Goal: Task Accomplishment & Management: Use online tool/utility

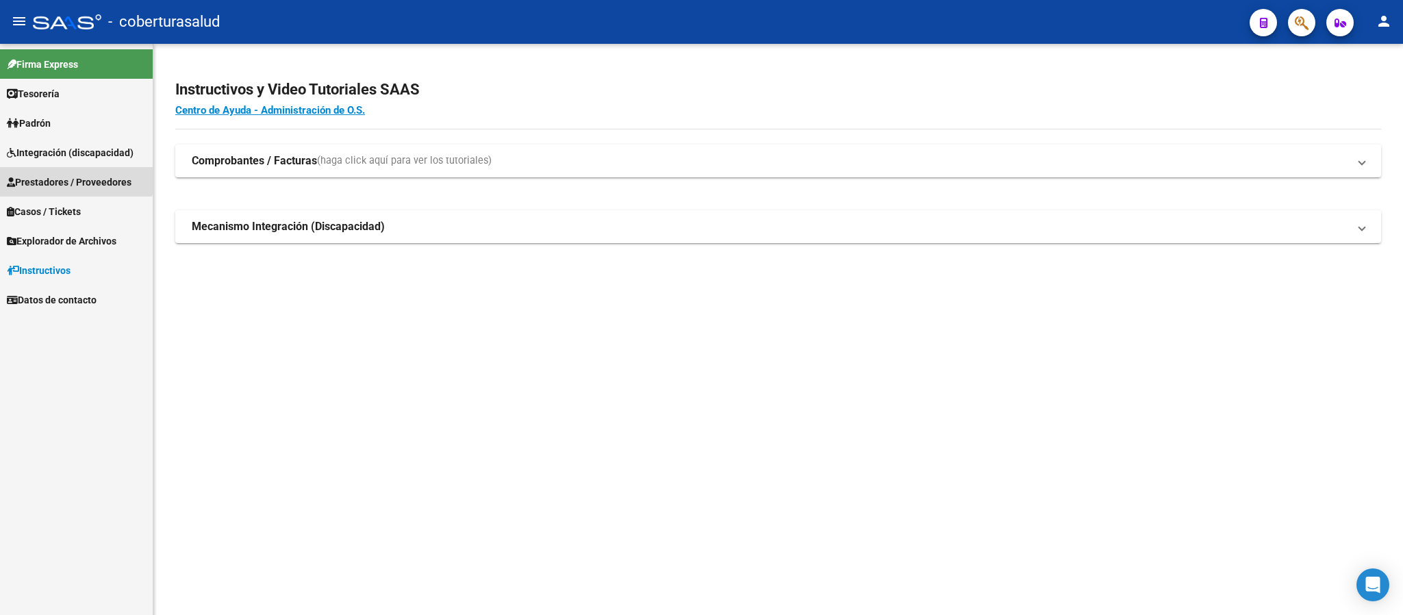
click at [62, 175] on span "Prestadores / Proveedores" at bounding box center [69, 182] width 125 height 15
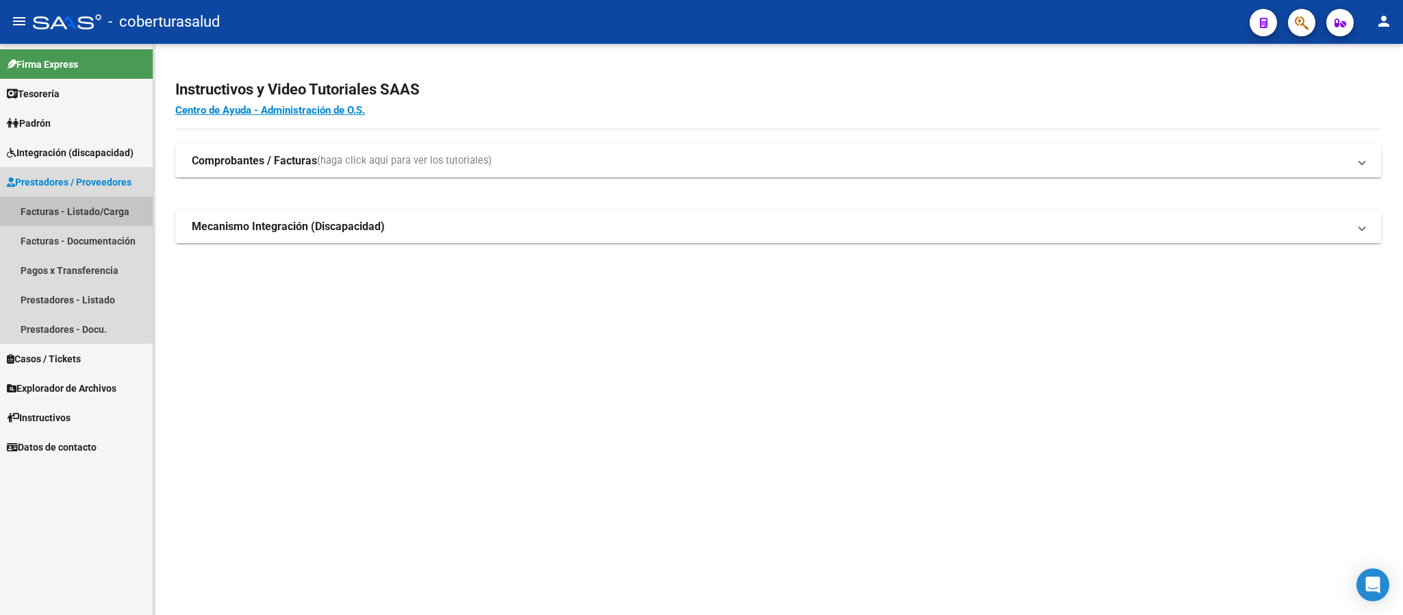
click at [58, 214] on link "Facturas - Listado/Carga" at bounding box center [76, 210] width 153 height 29
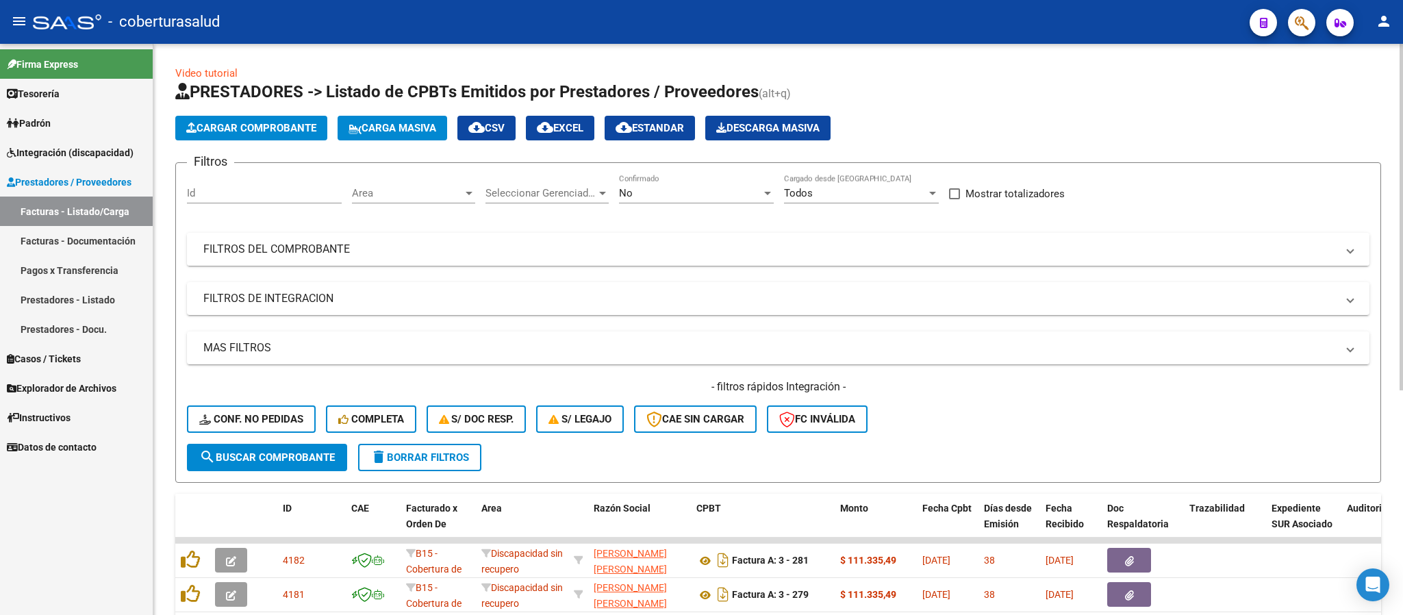
click at [344, 238] on mat-expansion-panel-header "FILTROS DEL COMPROBANTE" at bounding box center [778, 249] width 1182 height 33
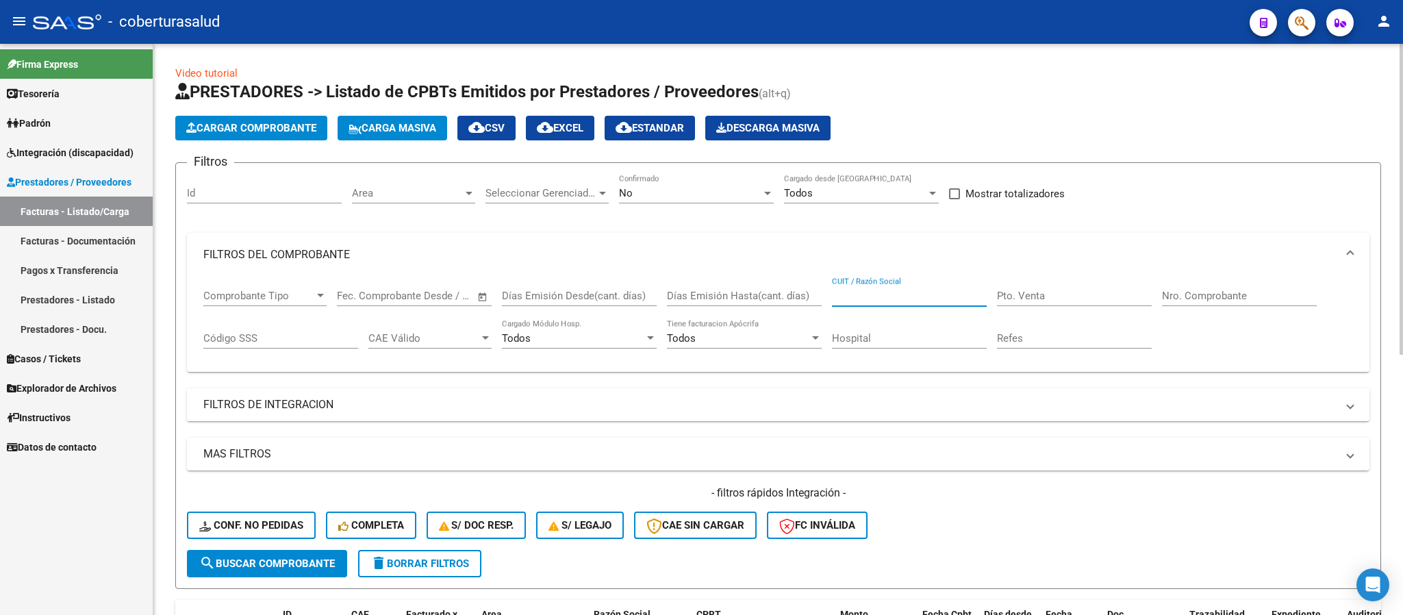
click at [926, 292] on input "CUIT / Razón Social" at bounding box center [909, 296] width 155 height 12
click at [99, 385] on span "Explorador de Archivos" at bounding box center [62, 388] width 110 height 15
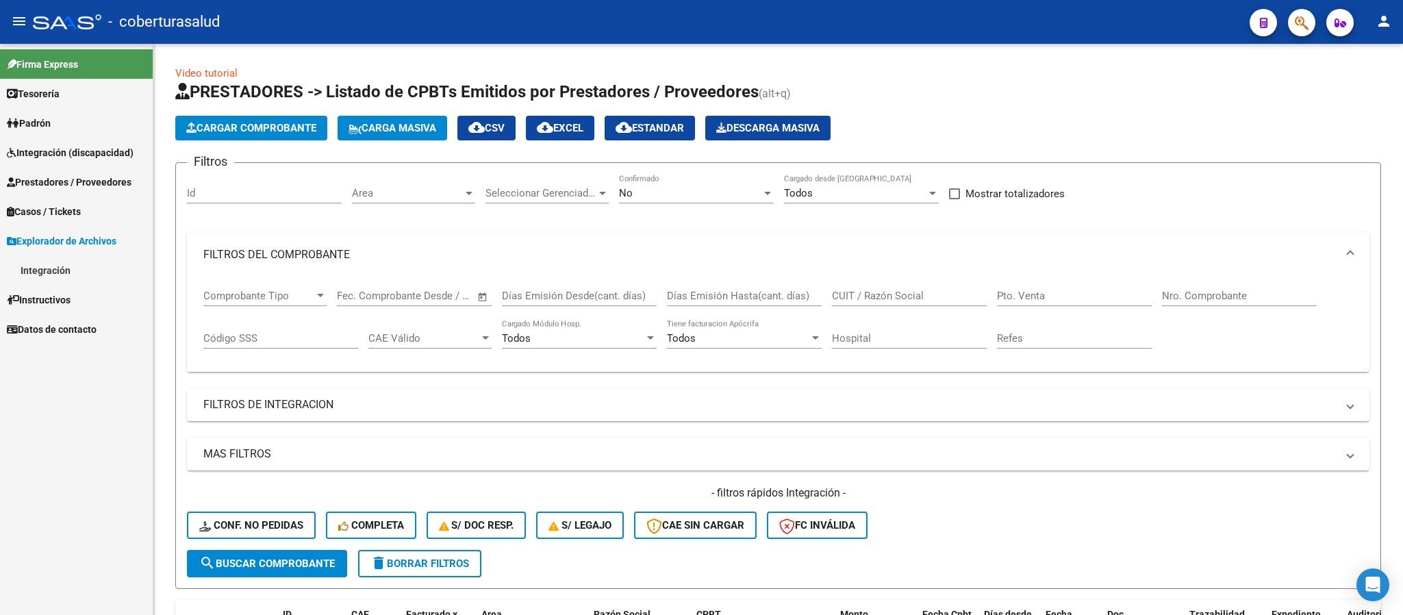
click at [60, 265] on link "Integración" at bounding box center [76, 269] width 153 height 29
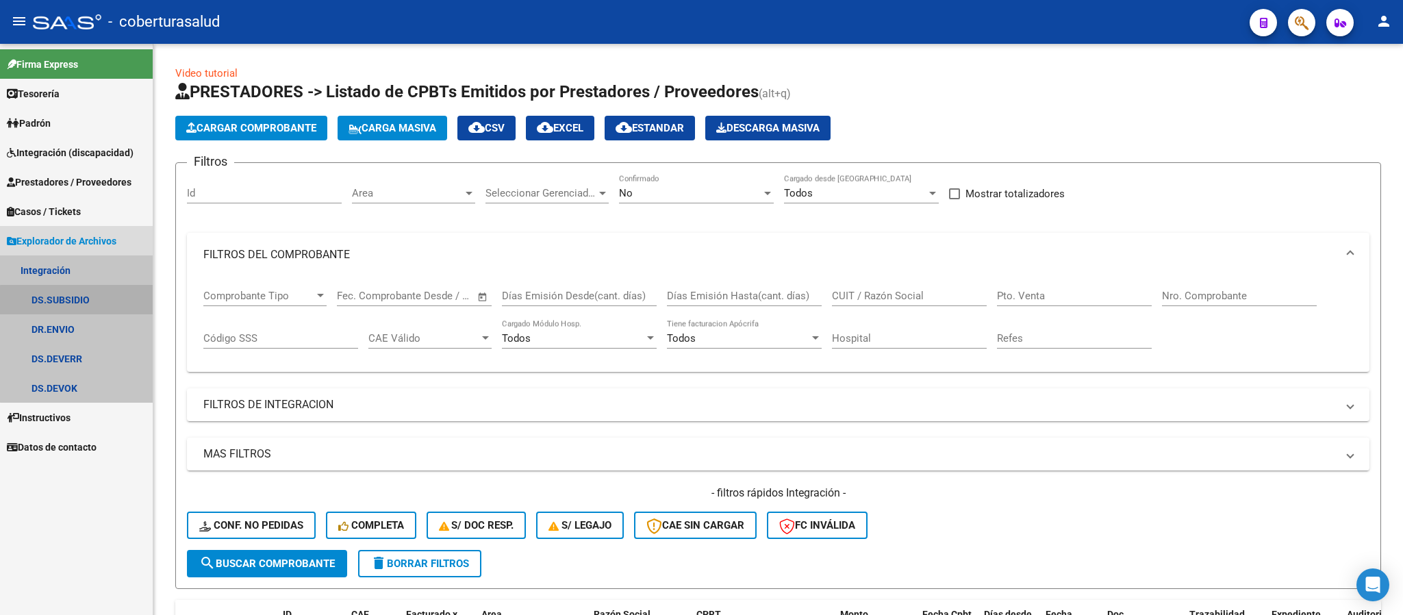
click at [79, 301] on link "DS.SUBSIDIO" at bounding box center [76, 299] width 153 height 29
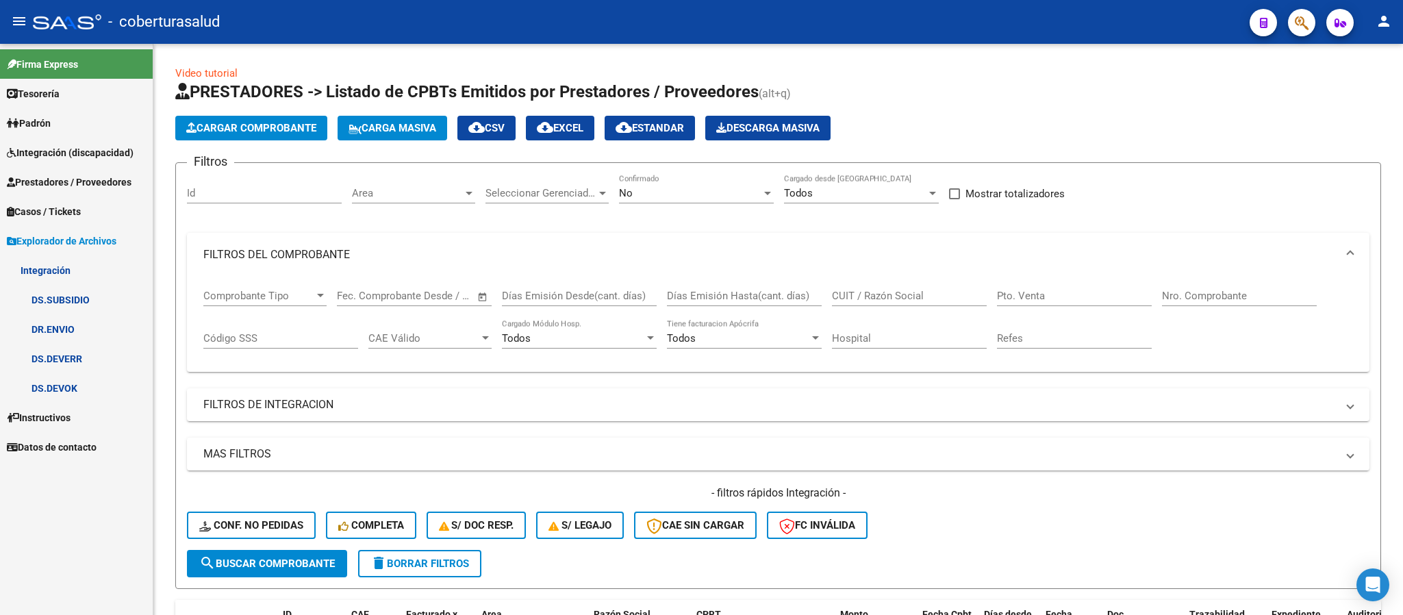
click at [79, 301] on link "DS.SUBSIDIO" at bounding box center [76, 299] width 153 height 29
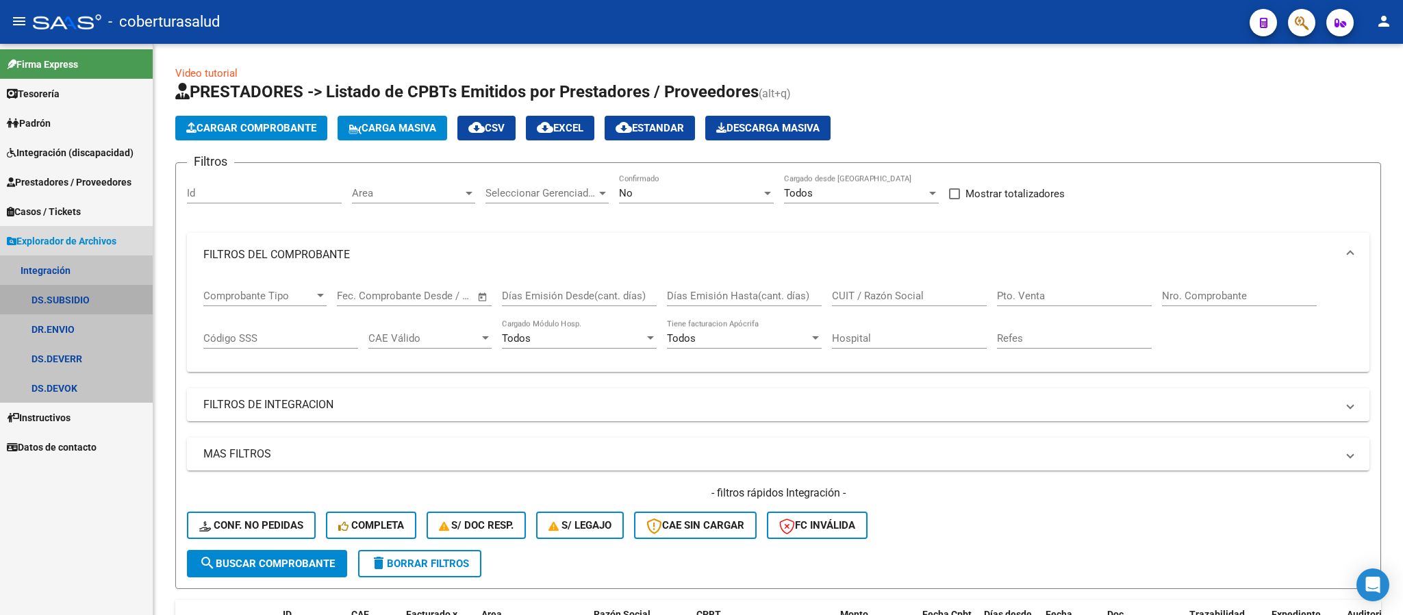
click at [79, 301] on link "DS.SUBSIDIO" at bounding box center [76, 299] width 153 height 29
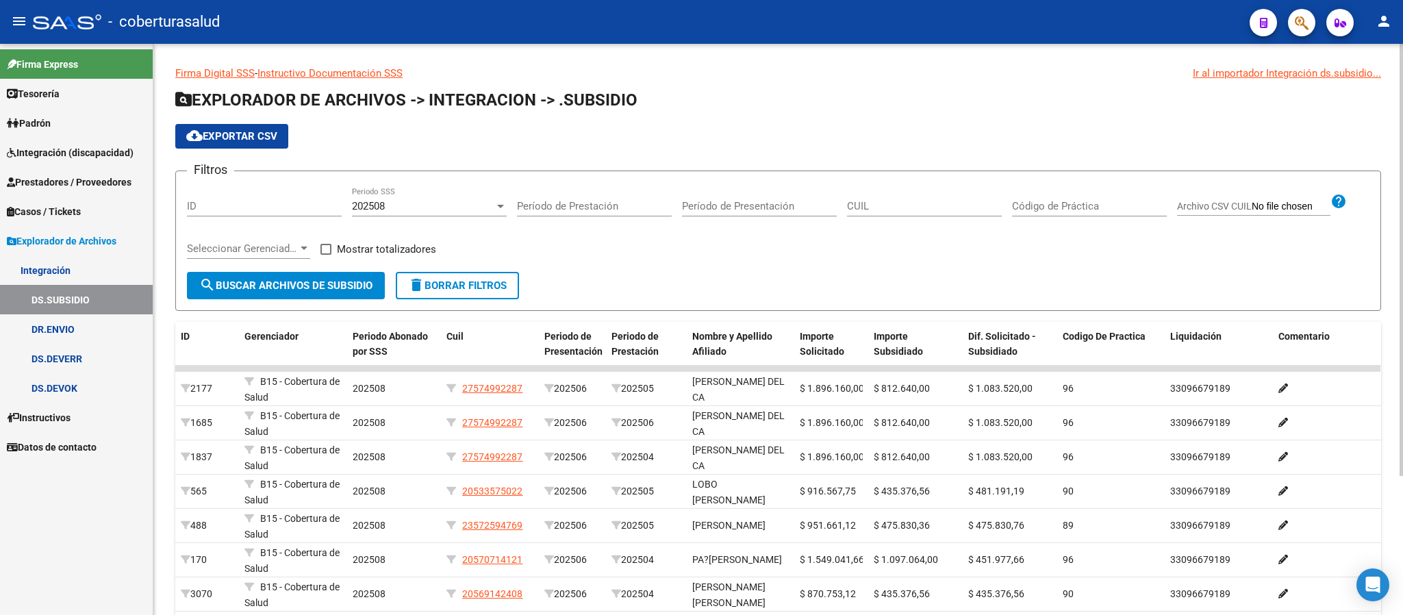
click at [243, 130] on span "cloud_download Exportar CSV" at bounding box center [231, 136] width 91 height 12
click at [62, 322] on link "DR.ENVIO" at bounding box center [76, 328] width 153 height 29
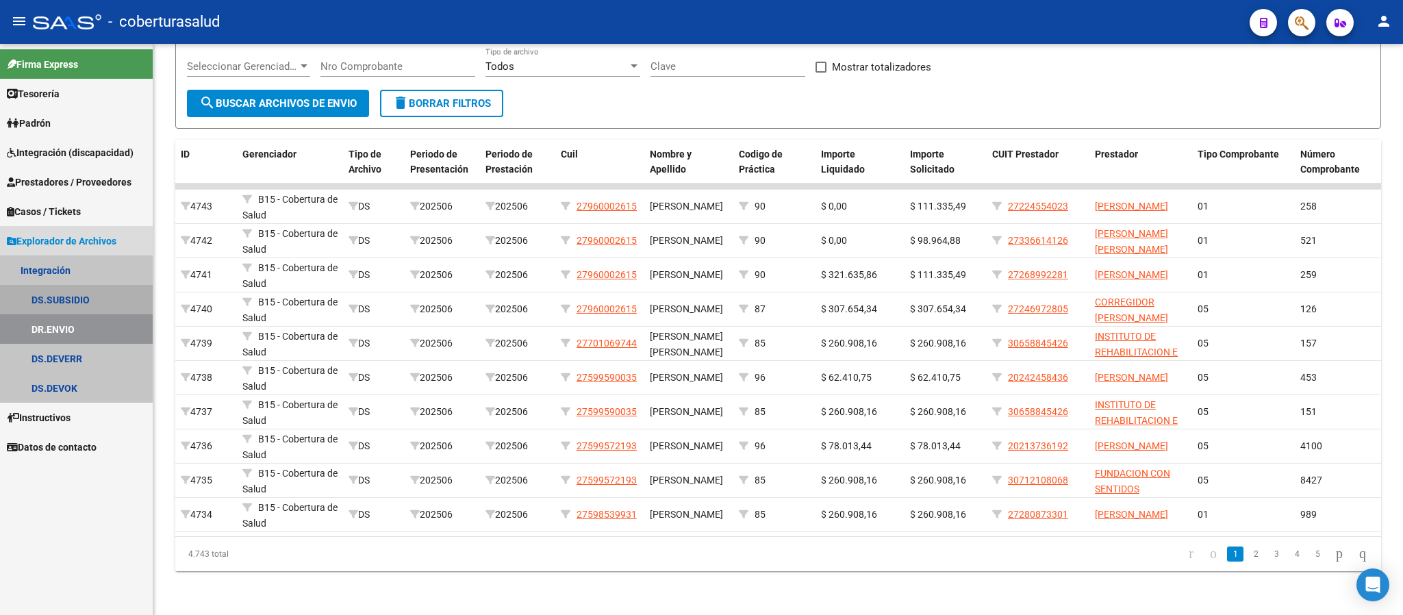
click at [93, 292] on link "DS.SUBSIDIO" at bounding box center [76, 299] width 153 height 29
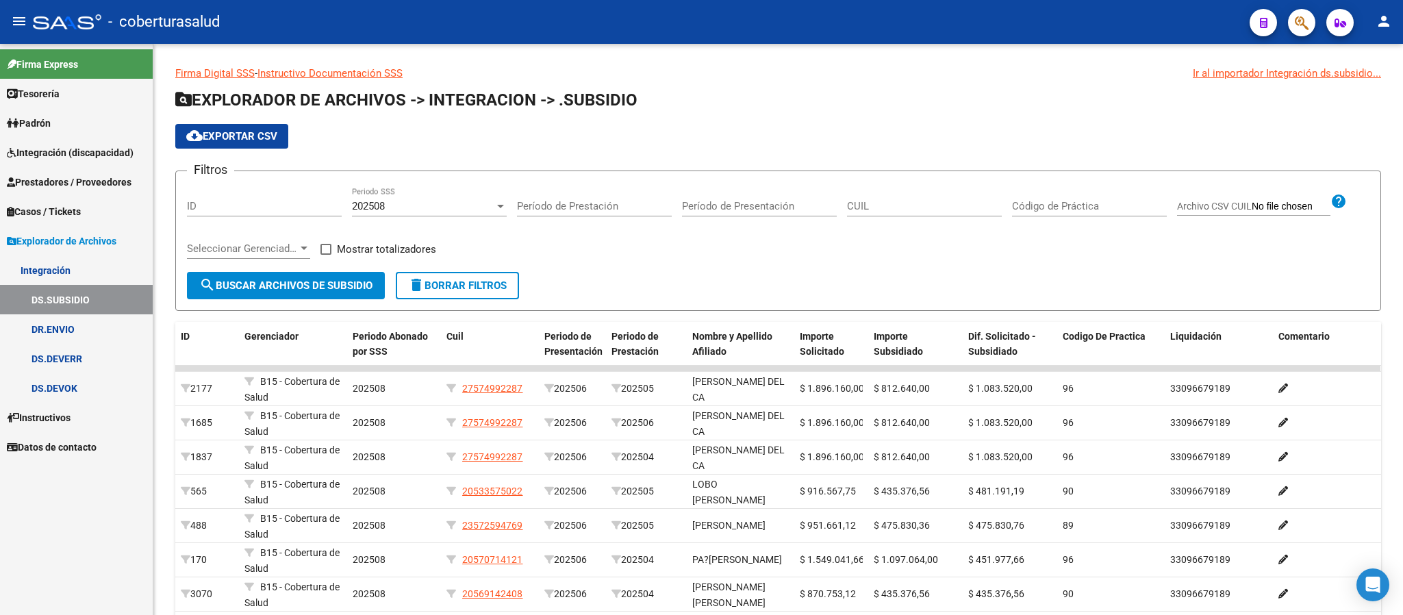
click at [52, 146] on span "Integración (discapacidad)" at bounding box center [70, 152] width 127 height 15
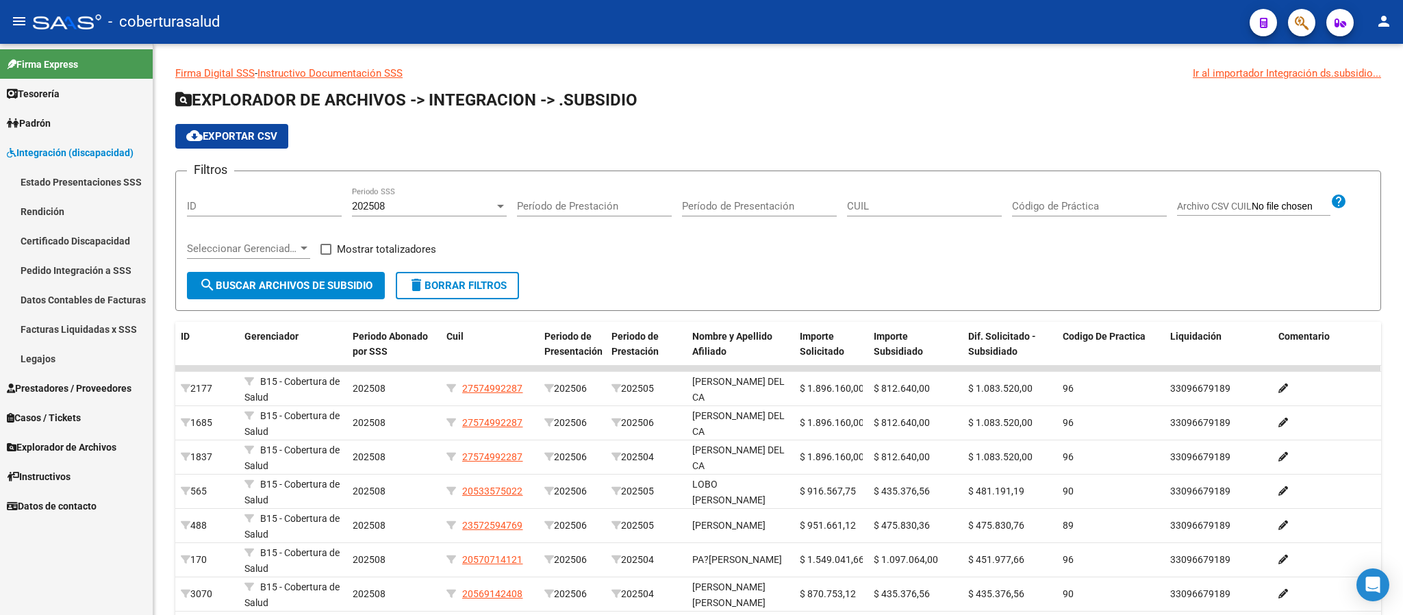
click at [36, 212] on link "Rendición" at bounding box center [76, 210] width 153 height 29
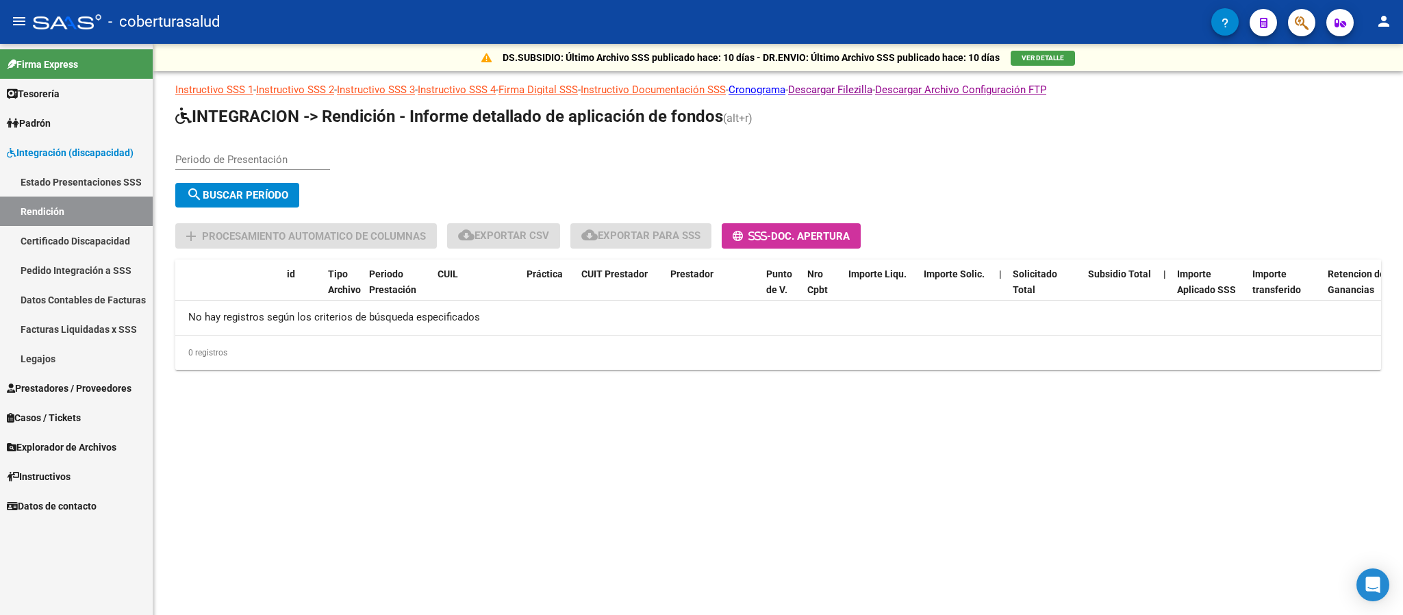
click at [294, 149] on div "Periodo de Presentación" at bounding box center [252, 154] width 155 height 29
type input "202506"
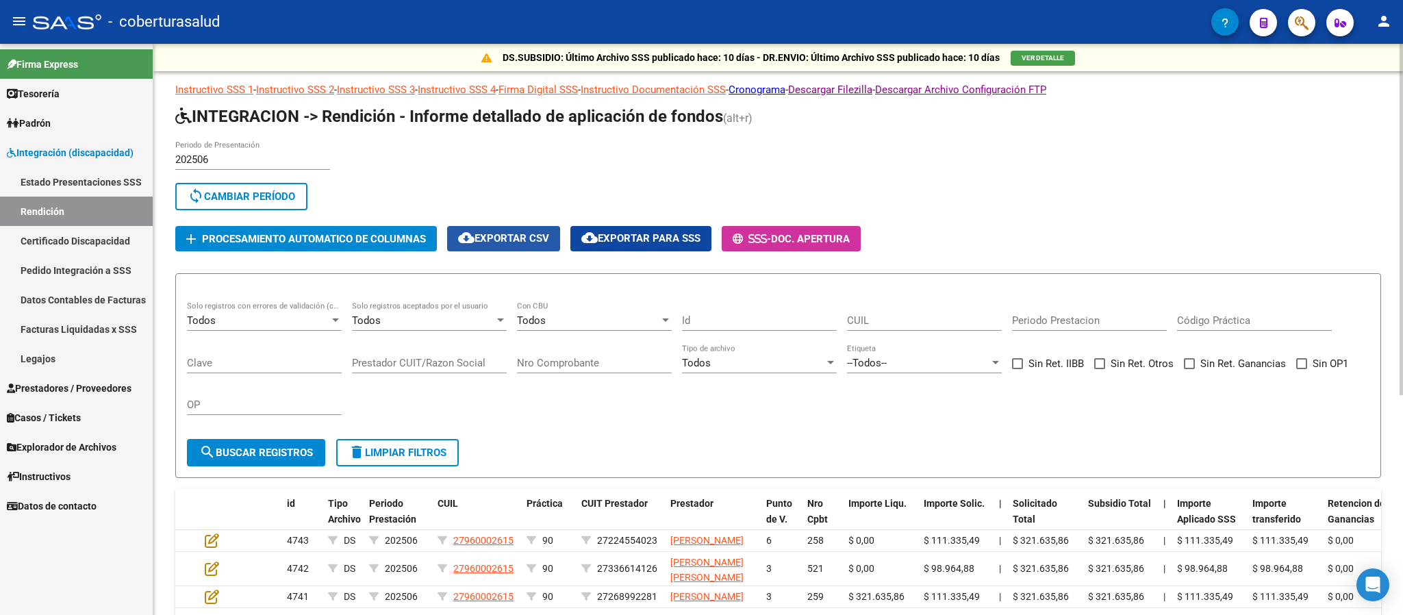
click at [543, 235] on span "cloud_download Exportar CSV" at bounding box center [503, 238] width 91 height 12
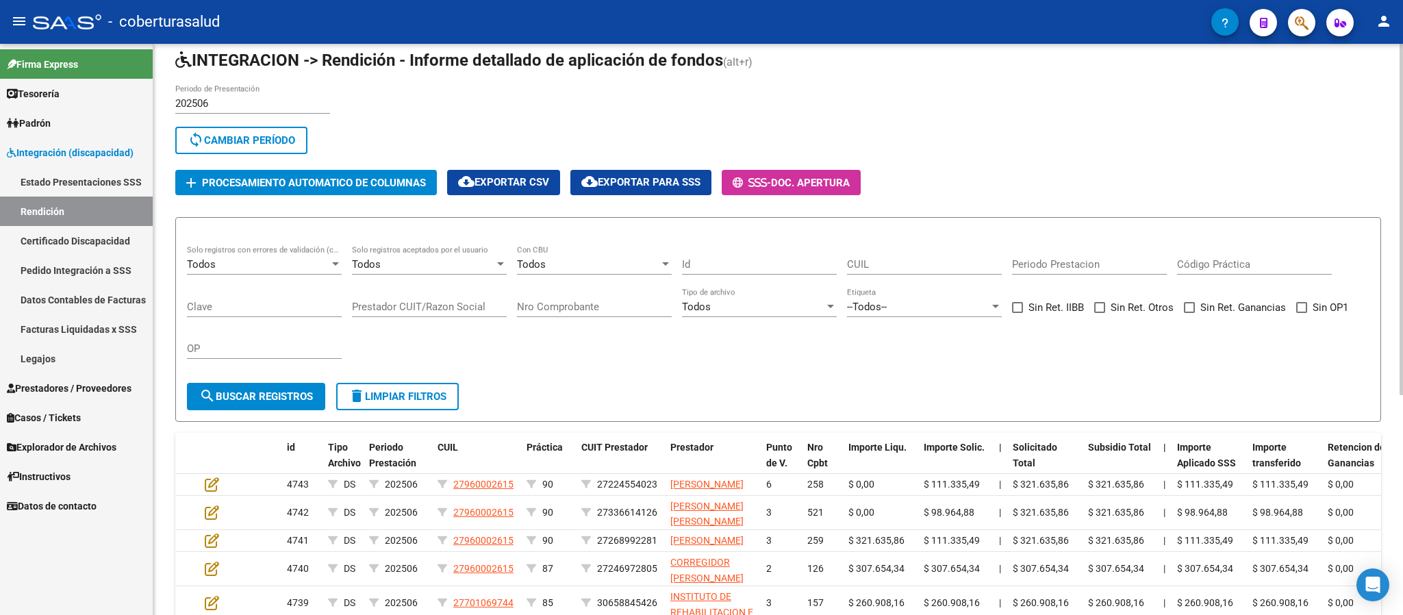
scroll to position [103, 0]
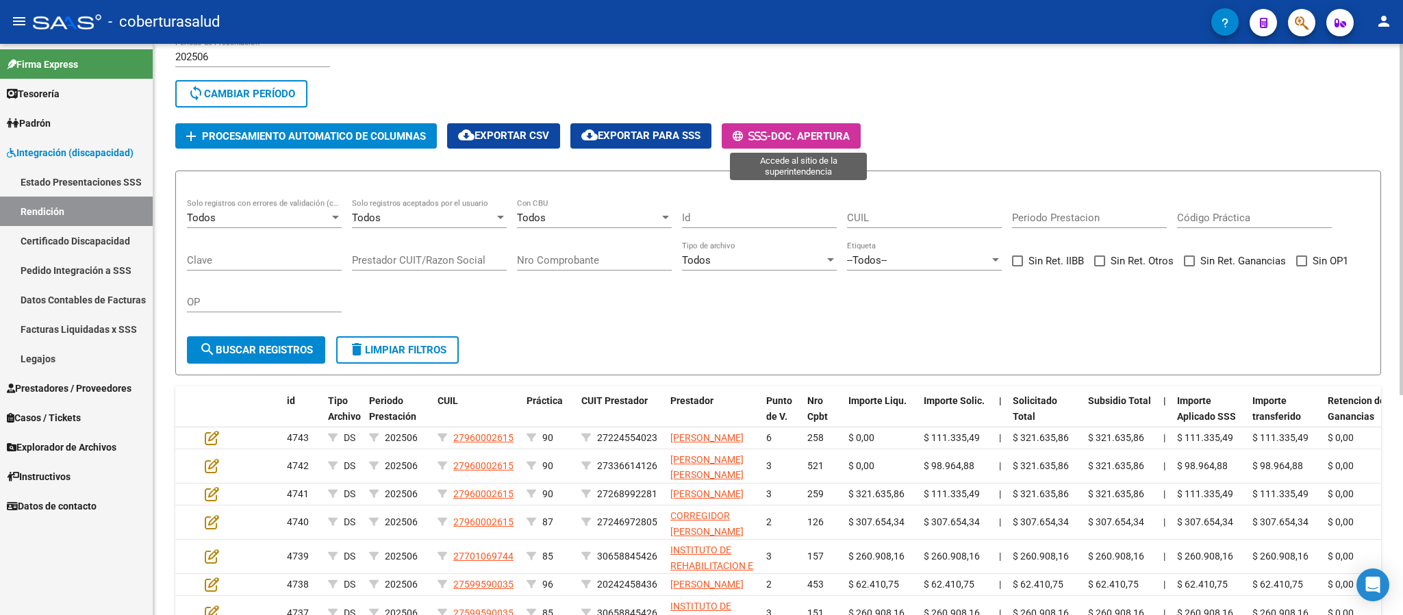
click at [805, 130] on span "Doc. Apertura" at bounding box center [810, 136] width 79 height 12
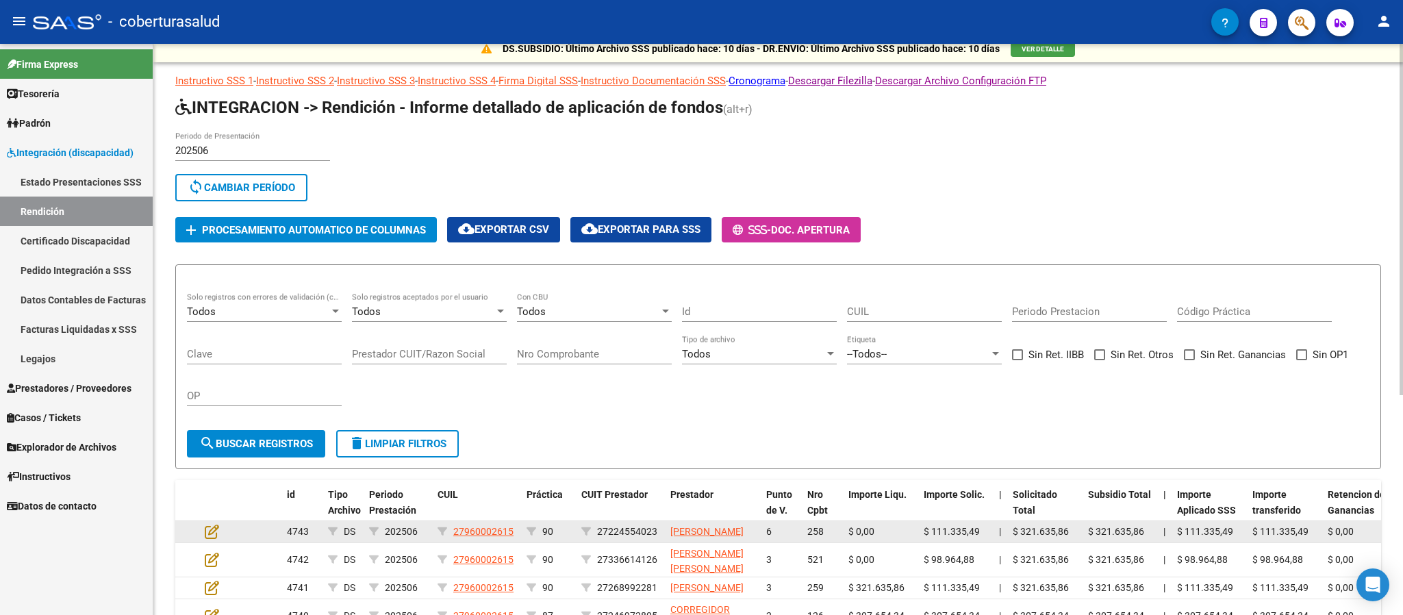
scroll to position [0, 0]
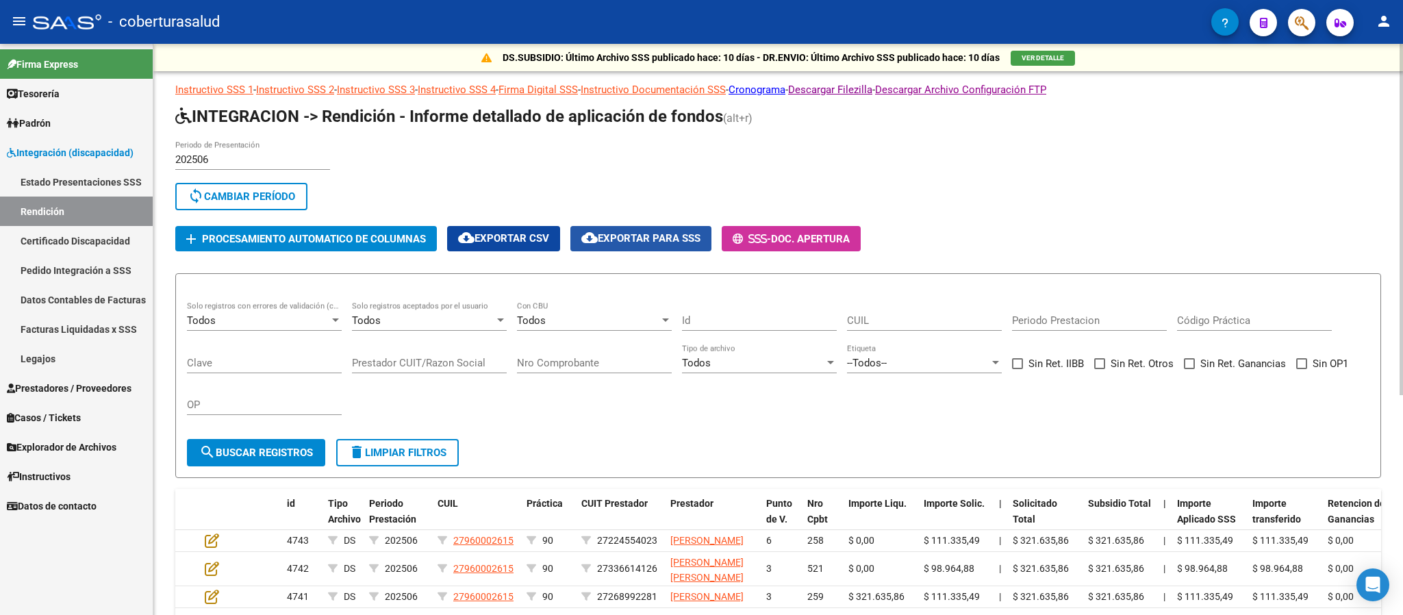
click at [664, 233] on span "cloud_download Exportar para SSS" at bounding box center [640, 238] width 119 height 12
click at [526, 238] on span "cloud_download Exportar CSV" at bounding box center [503, 238] width 91 height 12
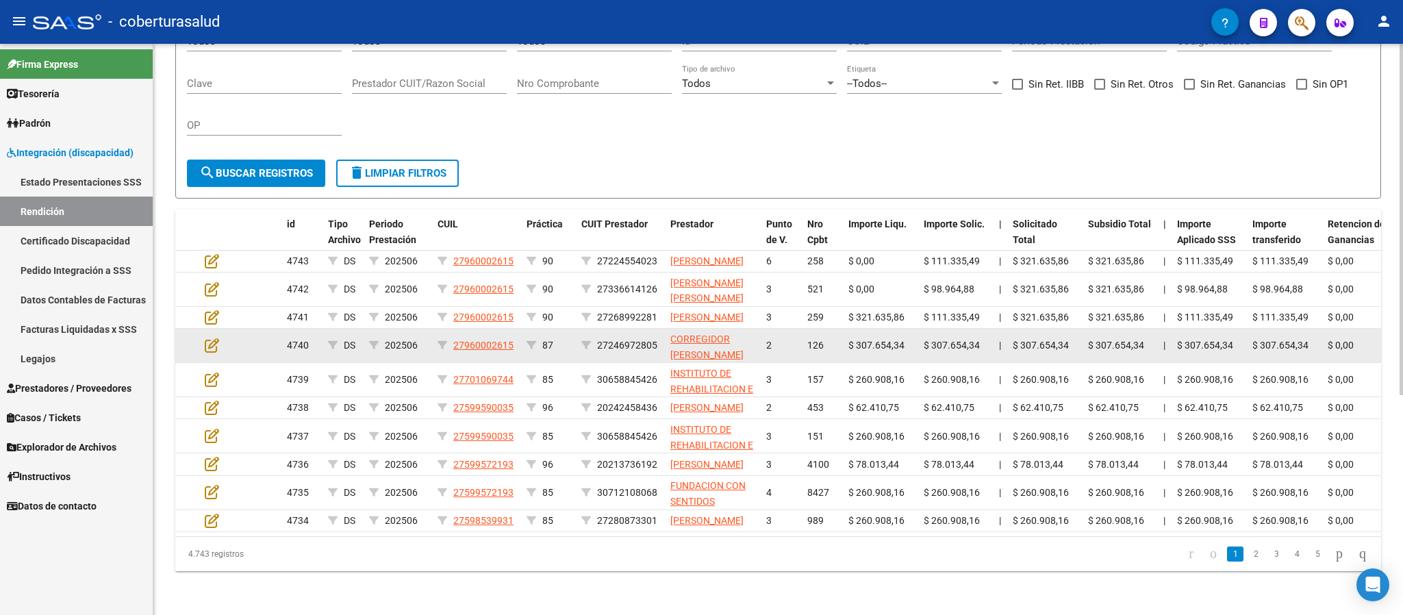
scroll to position [253, 0]
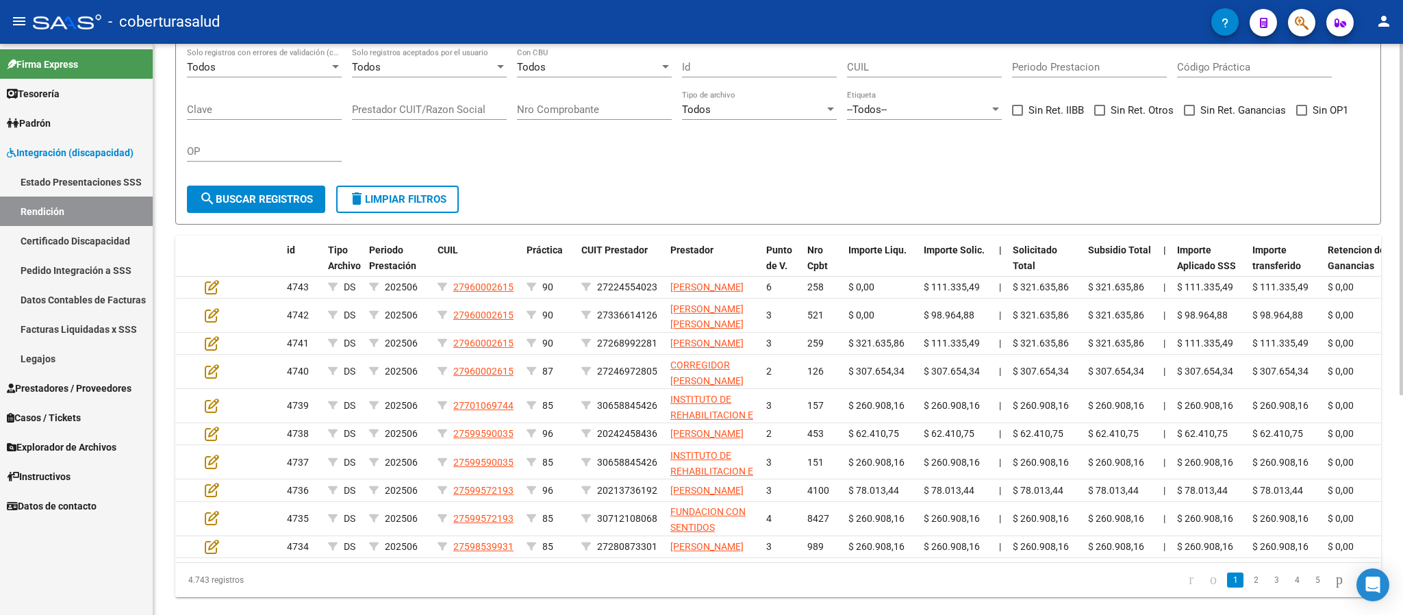
click at [247, 196] on span "search Buscar registros" at bounding box center [256, 199] width 114 height 12
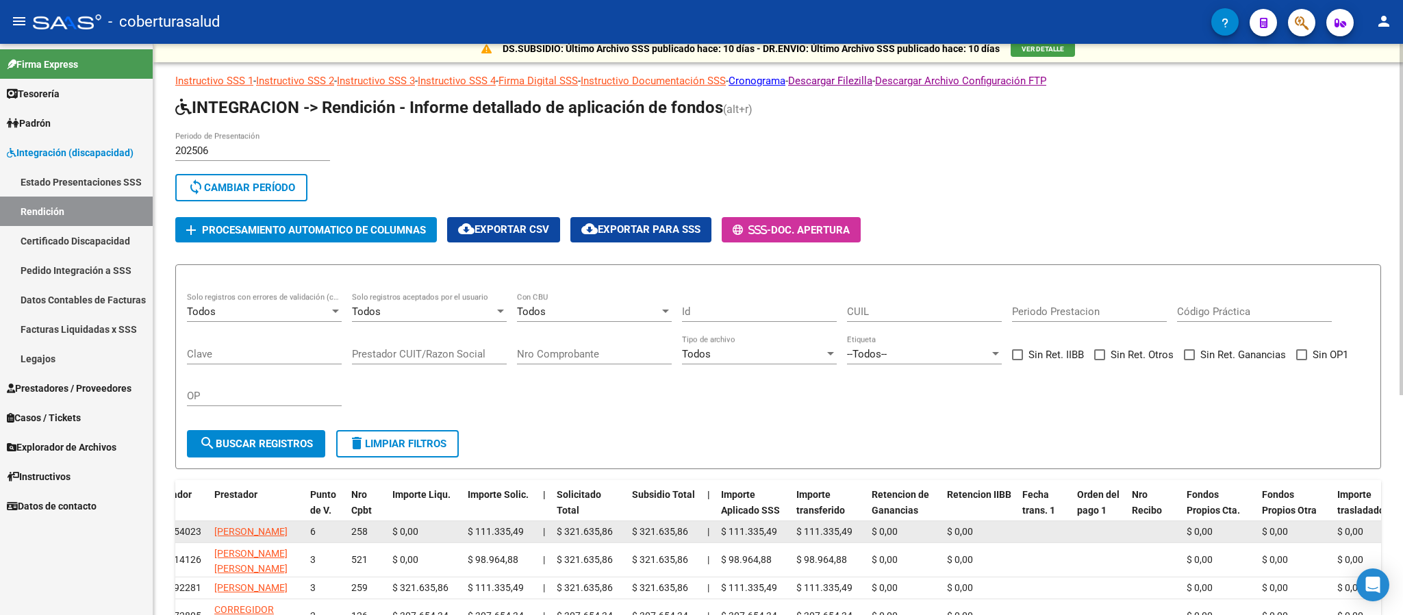
scroll to position [0, 0]
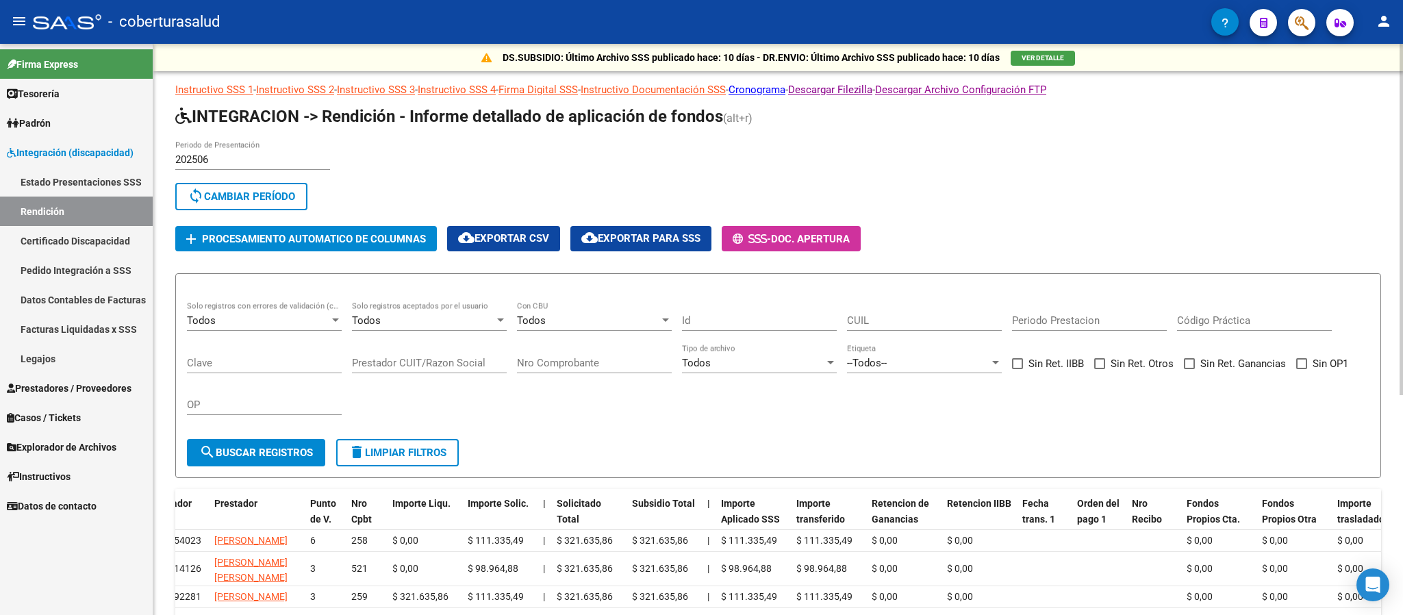
click at [342, 239] on span "Procesamiento automatico de columnas" at bounding box center [314, 239] width 224 height 12
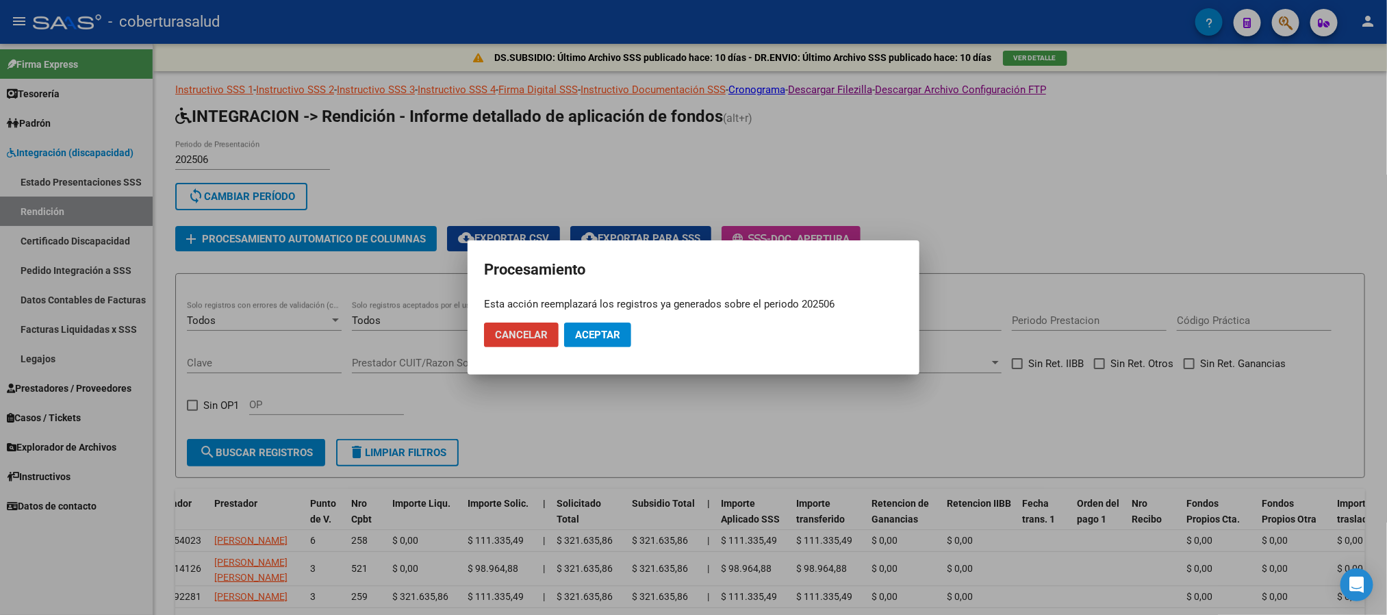
click at [619, 335] on span "Aceptar" at bounding box center [597, 335] width 45 height 12
